Goal: Transaction & Acquisition: Purchase product/service

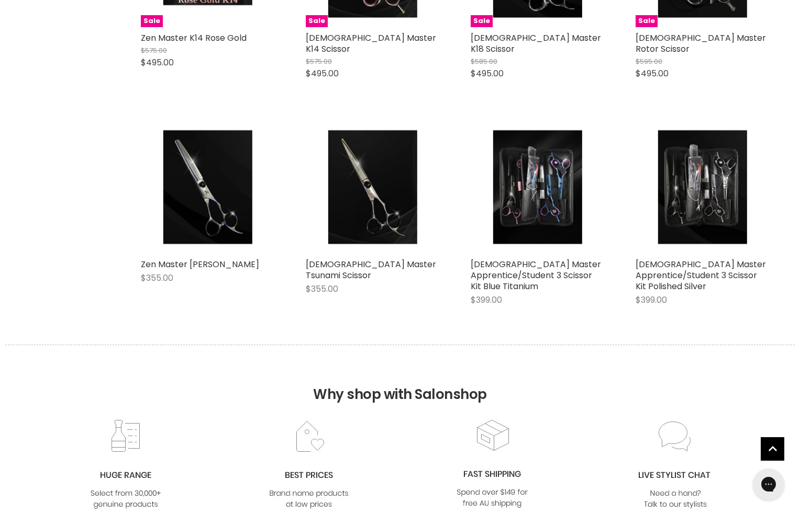
scroll to position [419, 0]
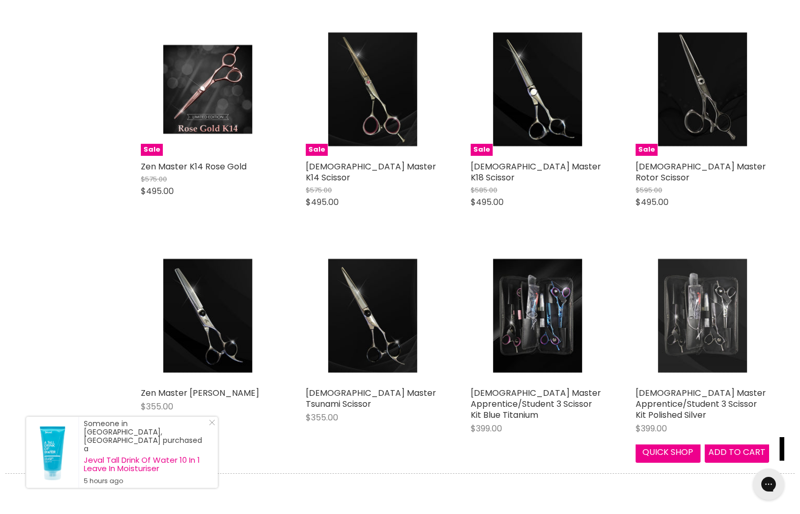
click at [699, 315] on img "Main content" at bounding box center [701, 315] width 89 height 133
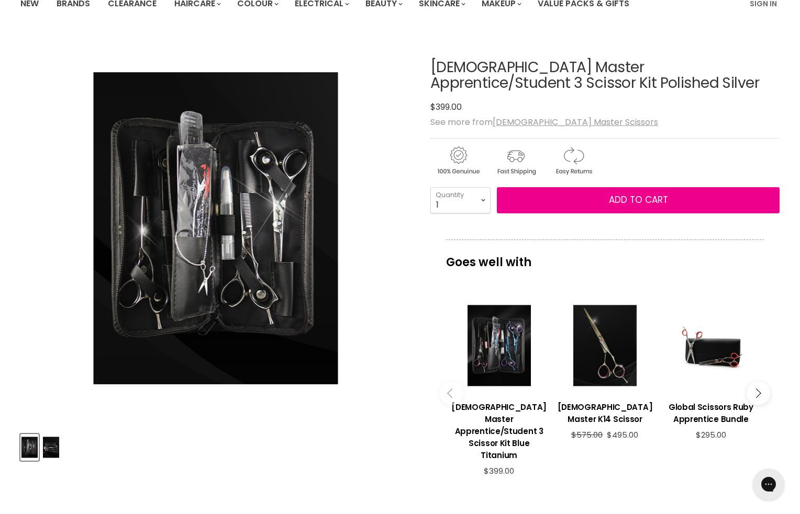
scroll to position [52, 0]
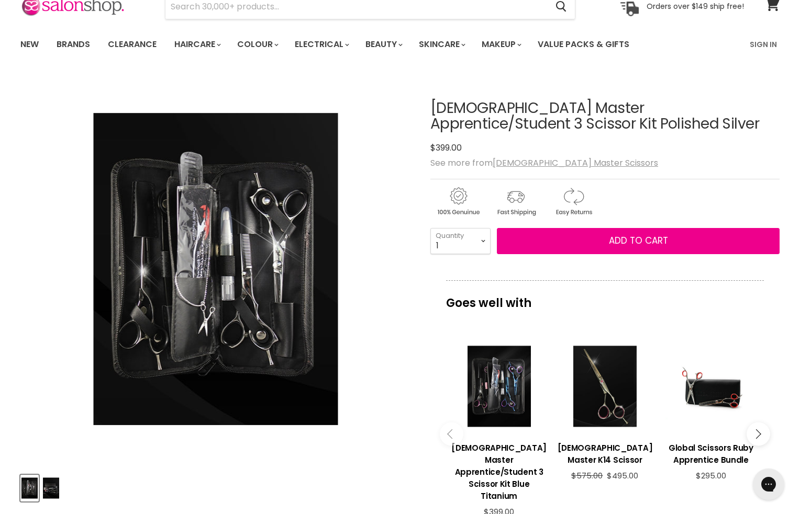
click at [198, 287] on img "Zen Master Apprentice/Student 3 Scissor Kit Polished Silver image. Click or Scr…" at bounding box center [216, 269] width 244 height 366
click at [54, 487] on img "Product thumbnails" at bounding box center [51, 488] width 16 height 25
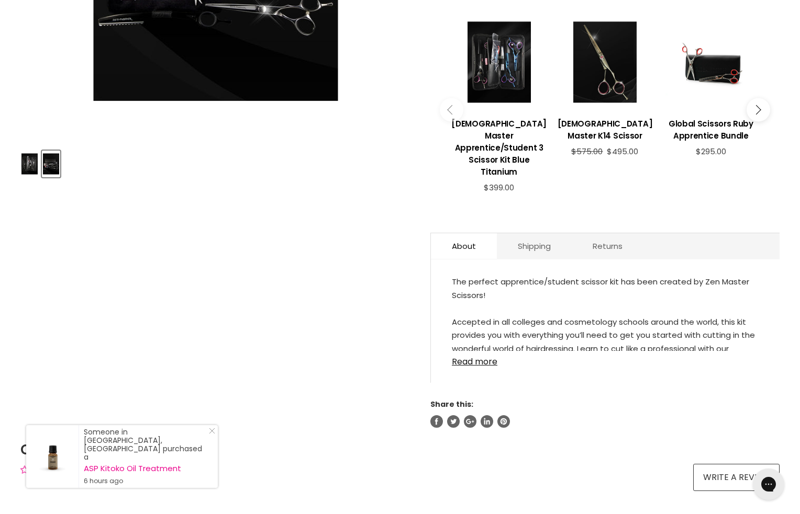
scroll to position [419, 0]
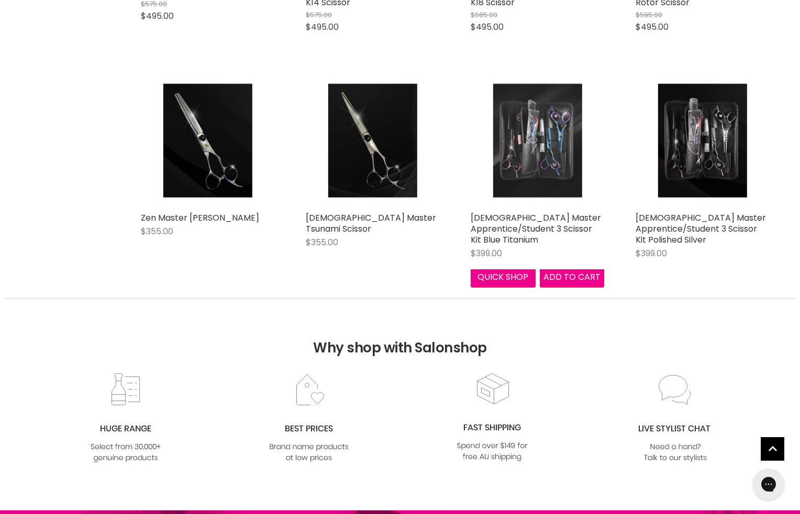
click at [507, 152] on img "Main content" at bounding box center [536, 140] width 89 height 133
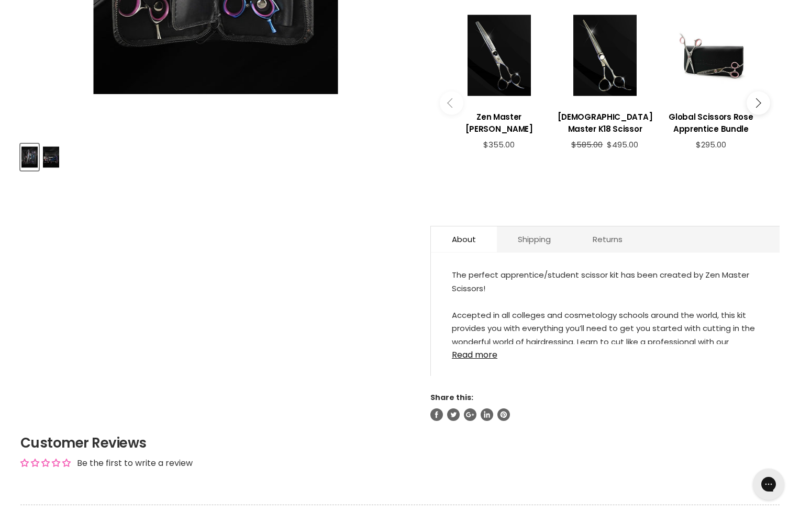
scroll to position [419, 0]
